Goal: Information Seeking & Learning: Learn about a topic

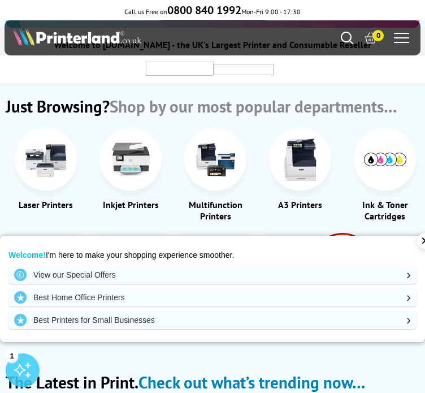
scroll to position [282, 0]
click at [287, 162] on img at bounding box center [300, 159] width 42 height 42
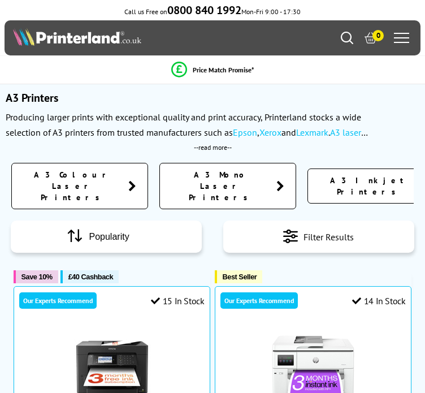
scroll to position [226, 0]
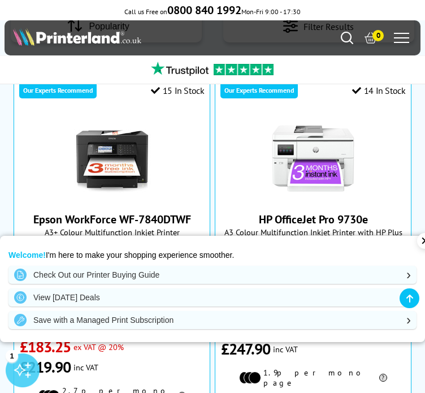
click at [417, 245] on div "✕" at bounding box center [425, 241] width 16 height 16
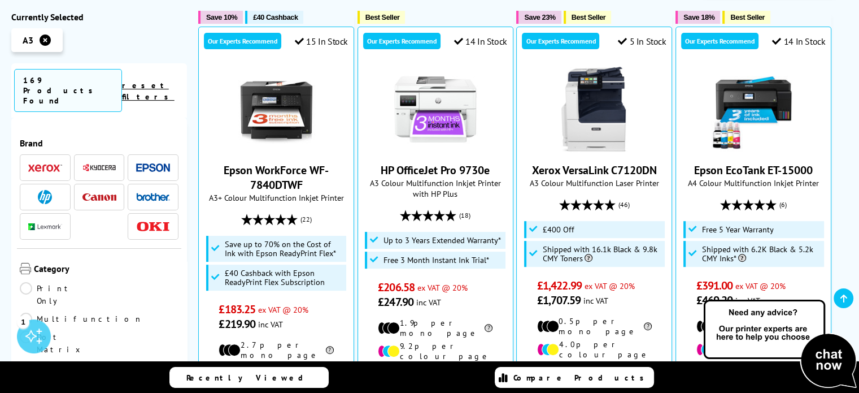
scroll to position [395, 0]
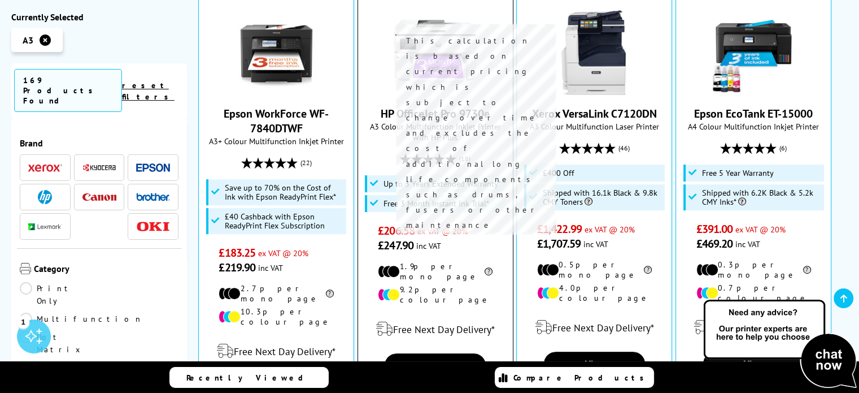
click at [424, 267] on icon at bounding box center [488, 271] width 10 height 8
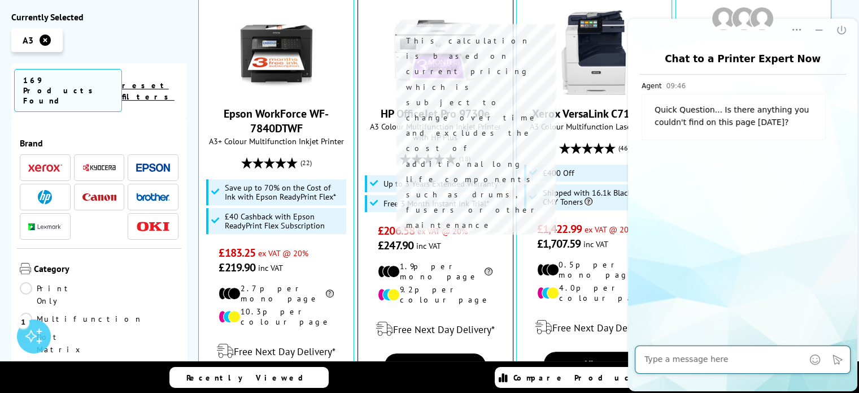
scroll to position [0, 0]
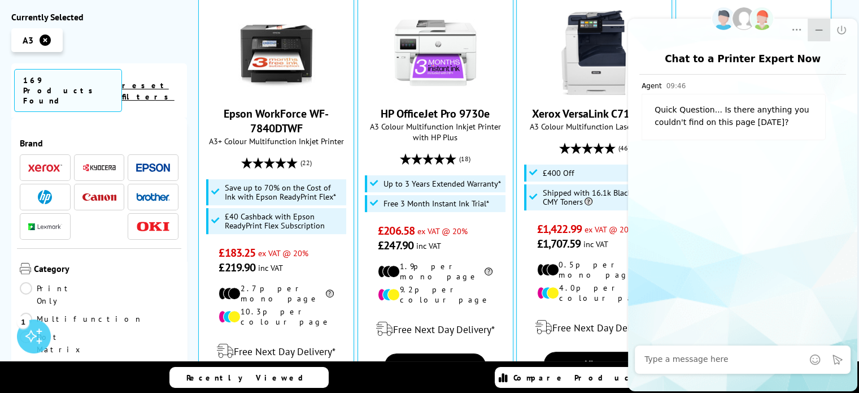
click at [424, 29] on icon "Minimize" at bounding box center [819, 29] width 7 height 1
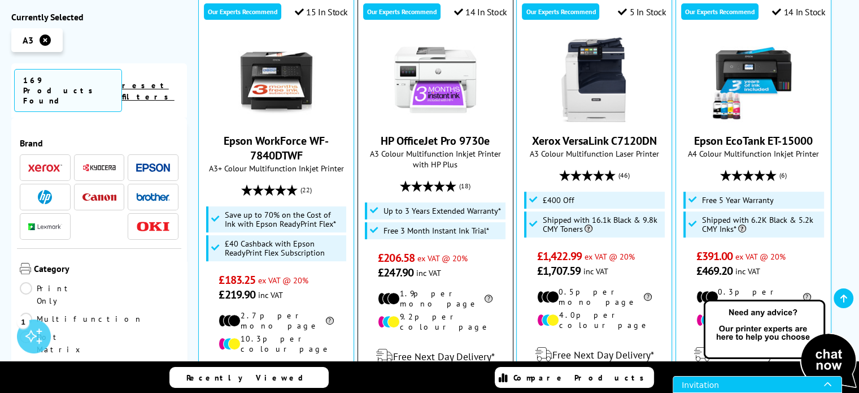
scroll to position [395, 0]
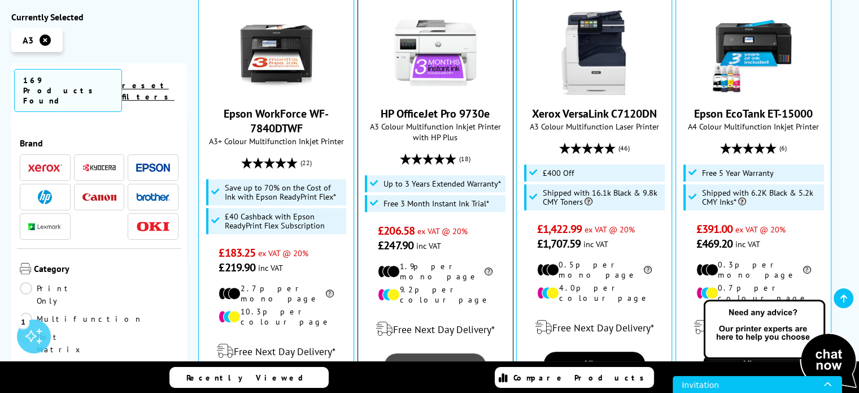
click at [424, 353] on link "View" at bounding box center [435, 365] width 101 height 24
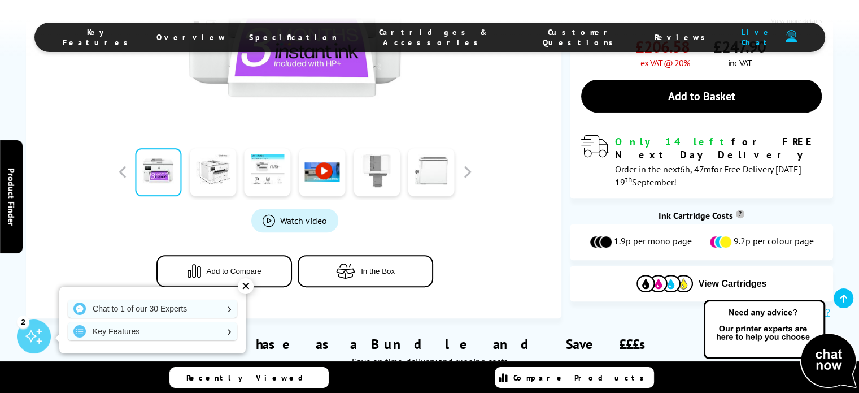
scroll to position [452, 0]
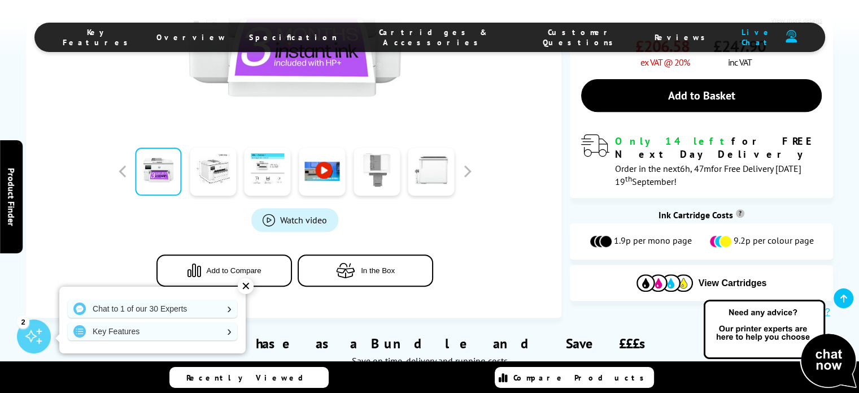
click at [250, 284] on div "✕" at bounding box center [246, 286] width 16 height 16
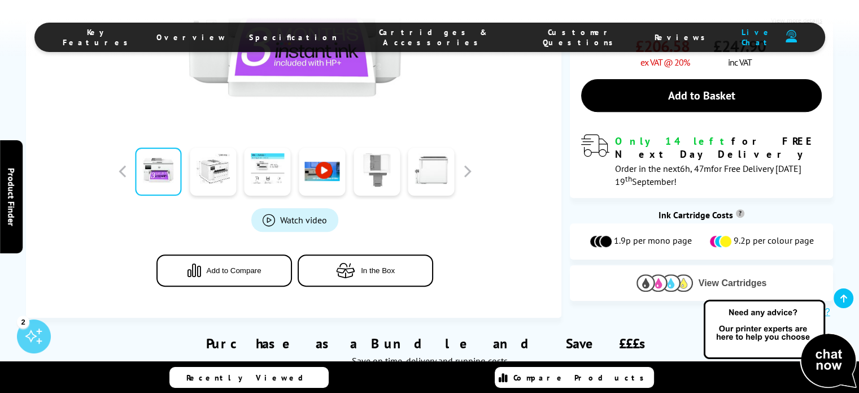
click at [678, 274] on img at bounding box center [665, 283] width 56 height 18
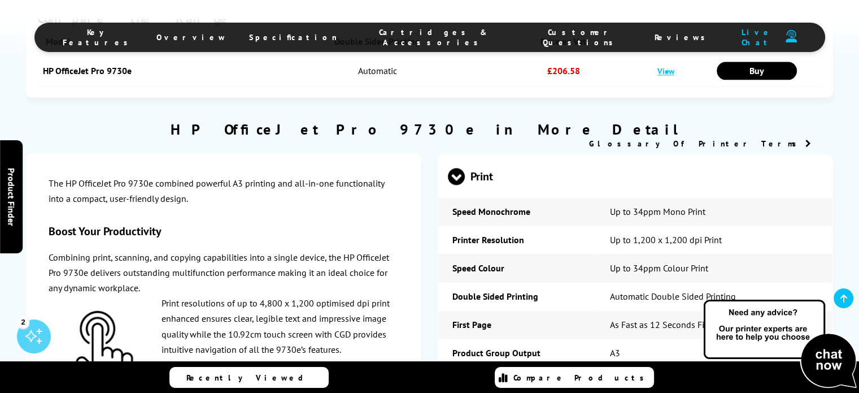
scroll to position [1519, 0]
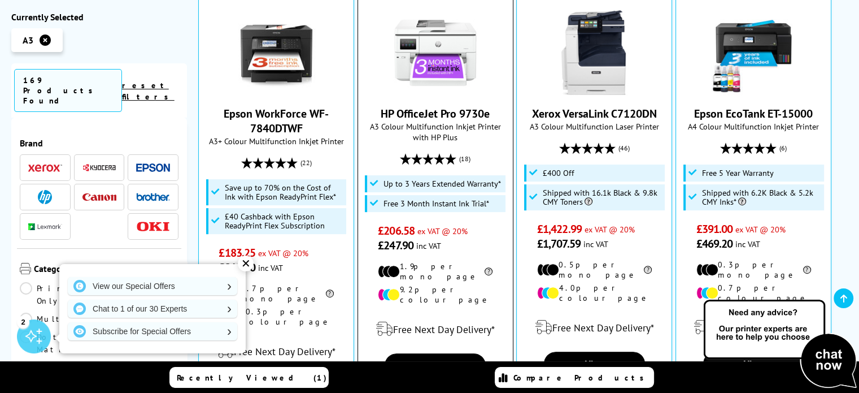
click at [437, 53] on img at bounding box center [435, 52] width 85 height 85
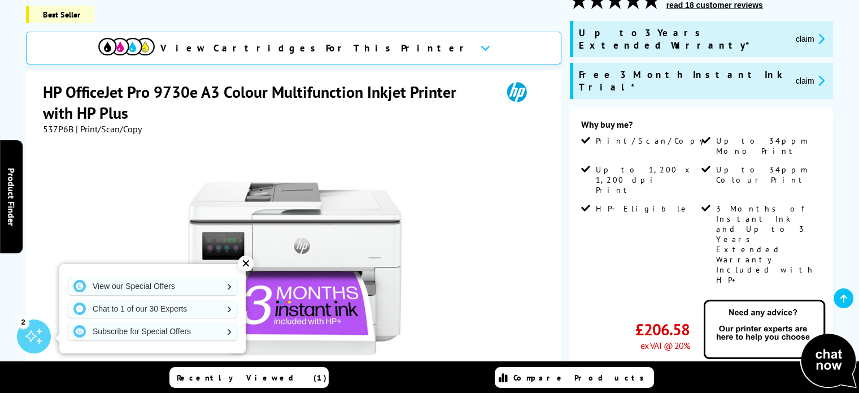
scroll to position [169, 0]
click at [246, 260] on div "✕" at bounding box center [246, 263] width 16 height 16
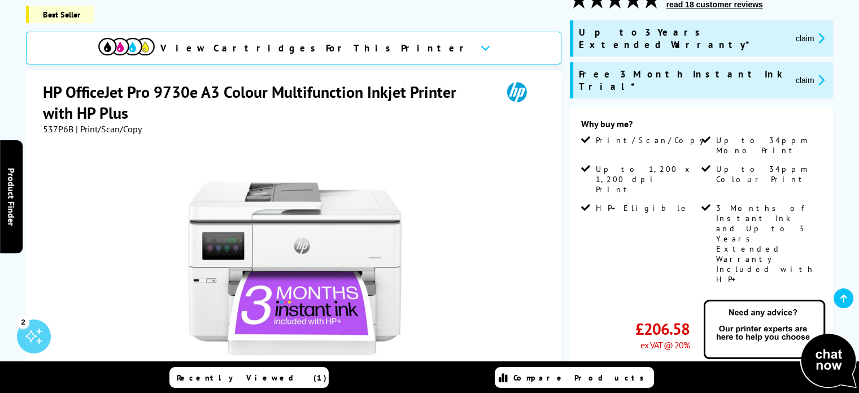
scroll to position [282, 0]
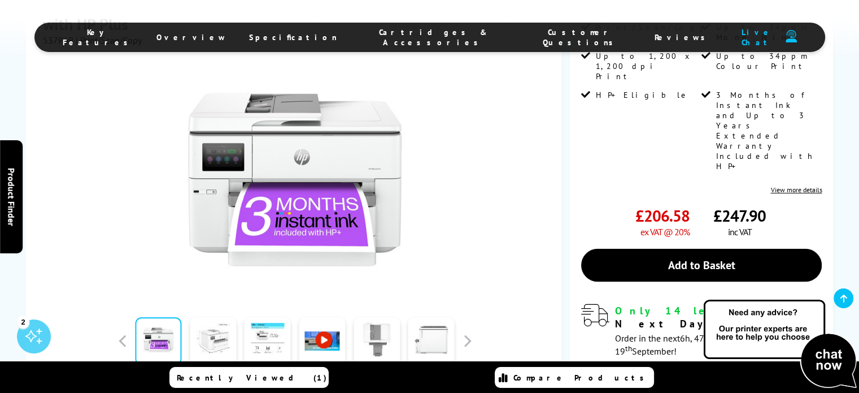
click at [212, 317] on link at bounding box center [213, 341] width 46 height 48
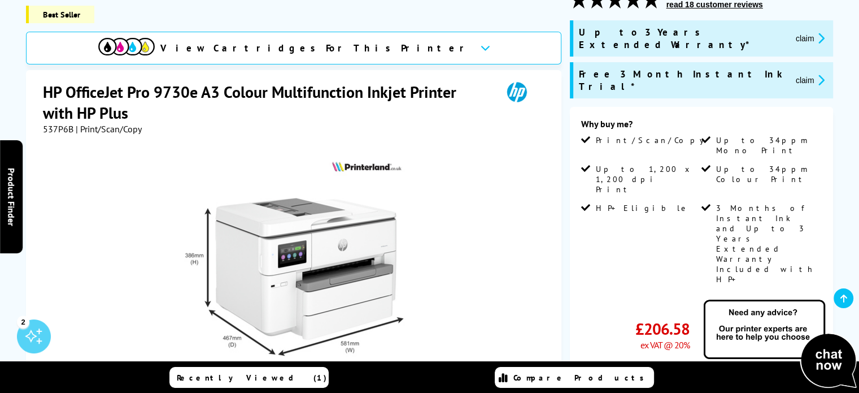
scroll to position [339, 0]
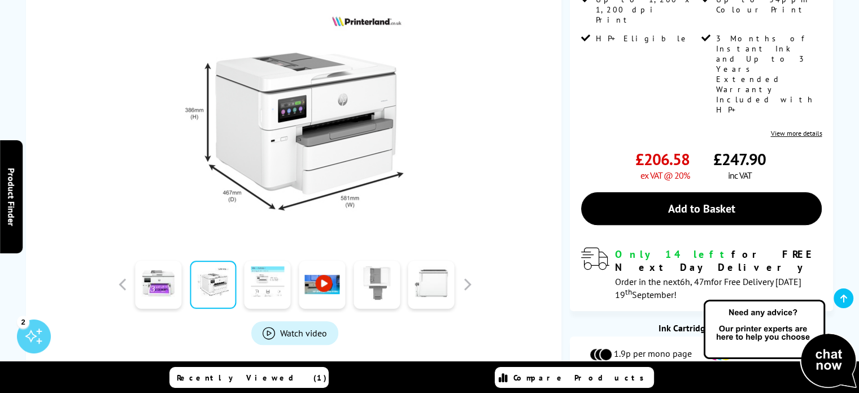
click at [263, 260] on link at bounding box center [268, 284] width 46 height 48
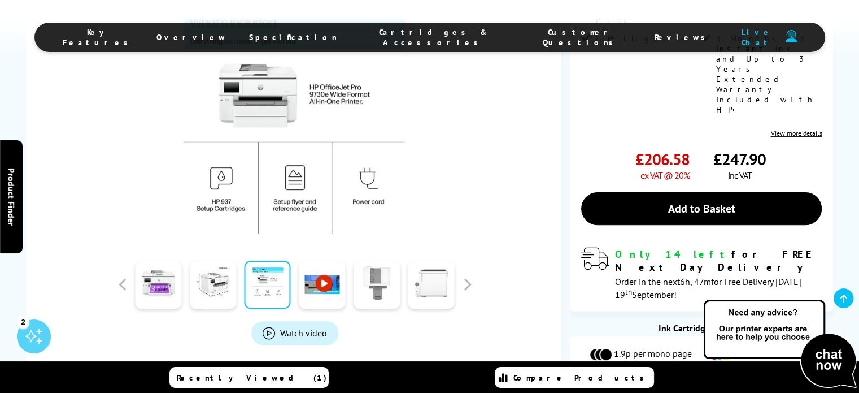
click at [308, 260] on link at bounding box center [322, 284] width 46 height 48
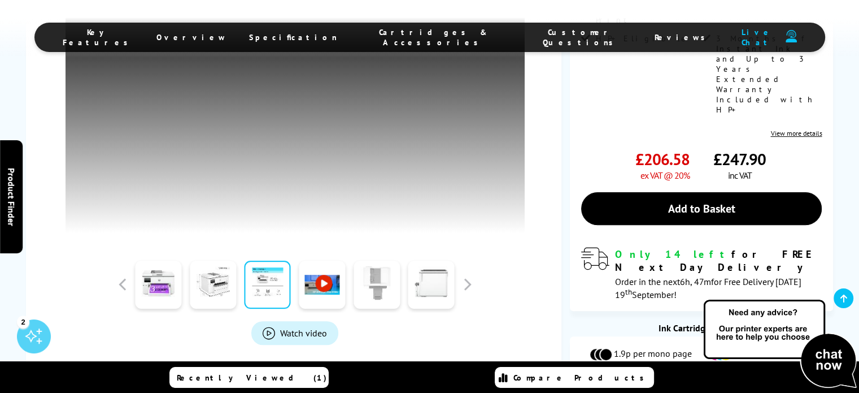
click at [382, 287] on link at bounding box center [377, 284] width 46 height 48
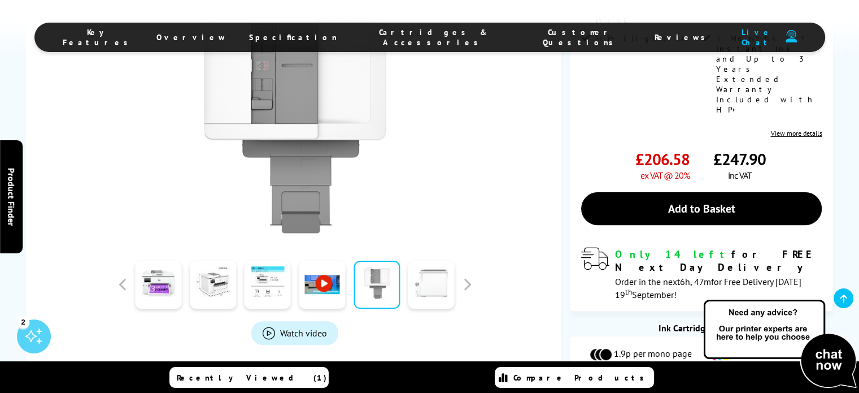
click at [429, 260] on link at bounding box center [431, 284] width 46 height 48
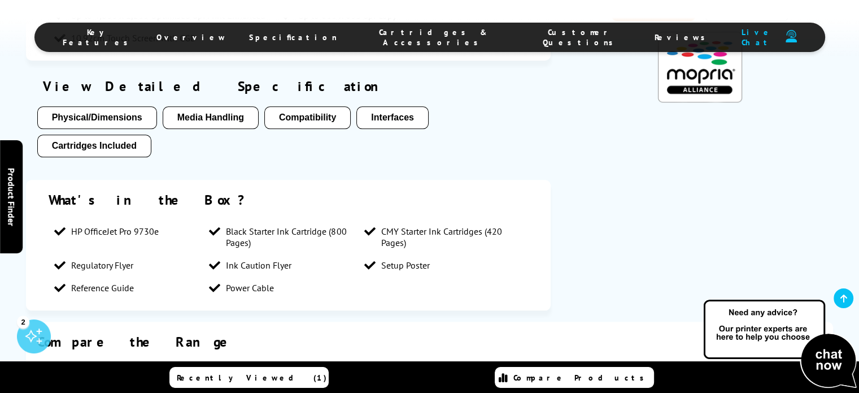
scroll to position [1299, 0]
